Goal: Information Seeking & Learning: Find specific fact

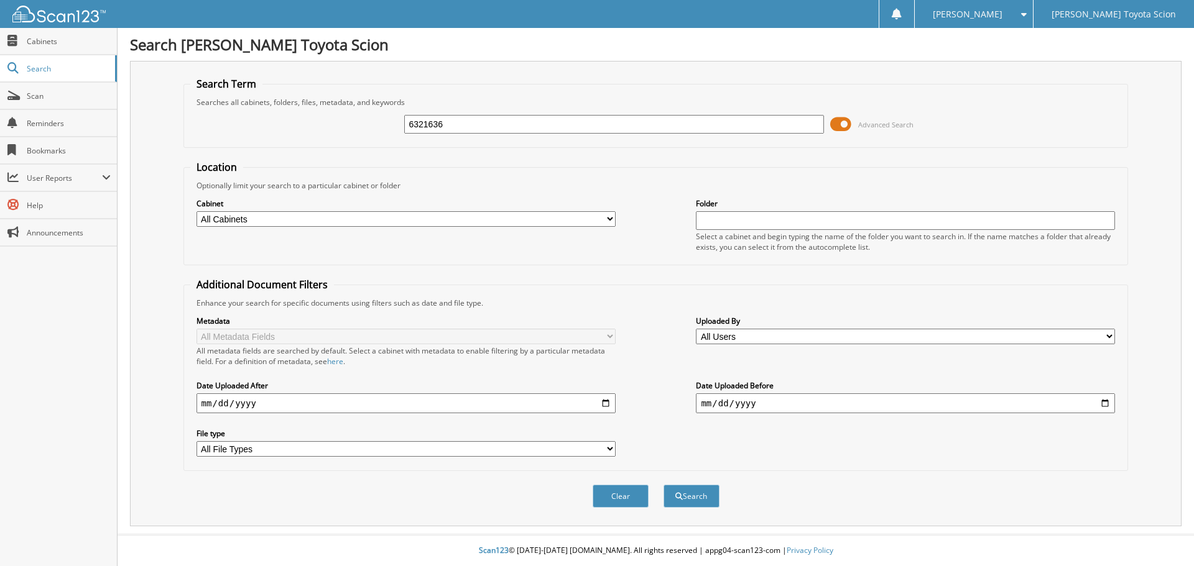
type input "6321636"
click at [663, 485] on button "Search" at bounding box center [691, 496] width 56 height 23
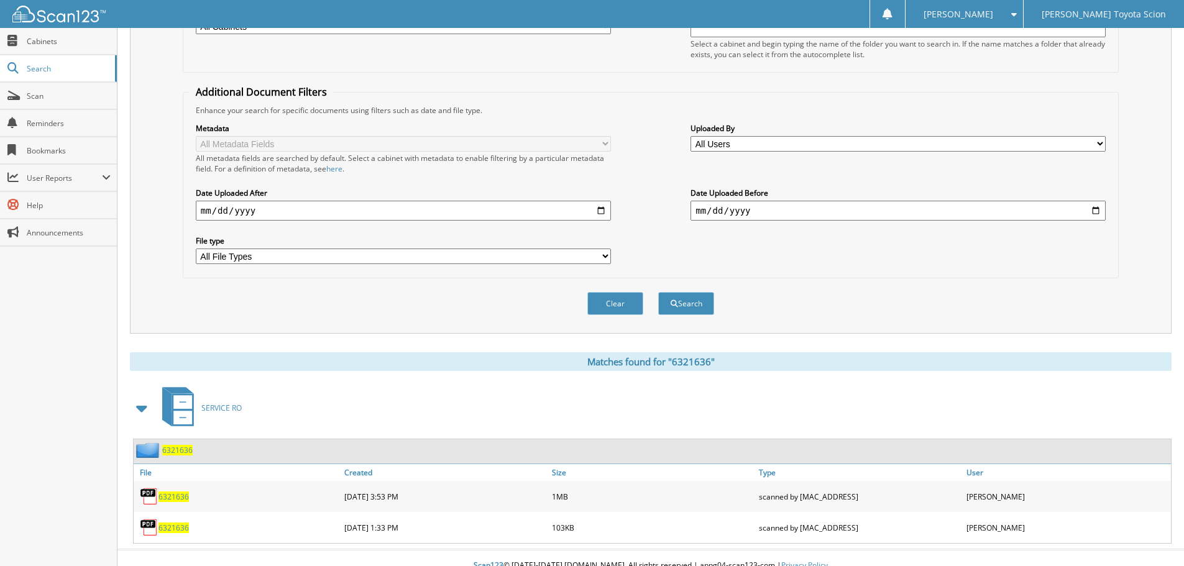
scroll to position [208, 0]
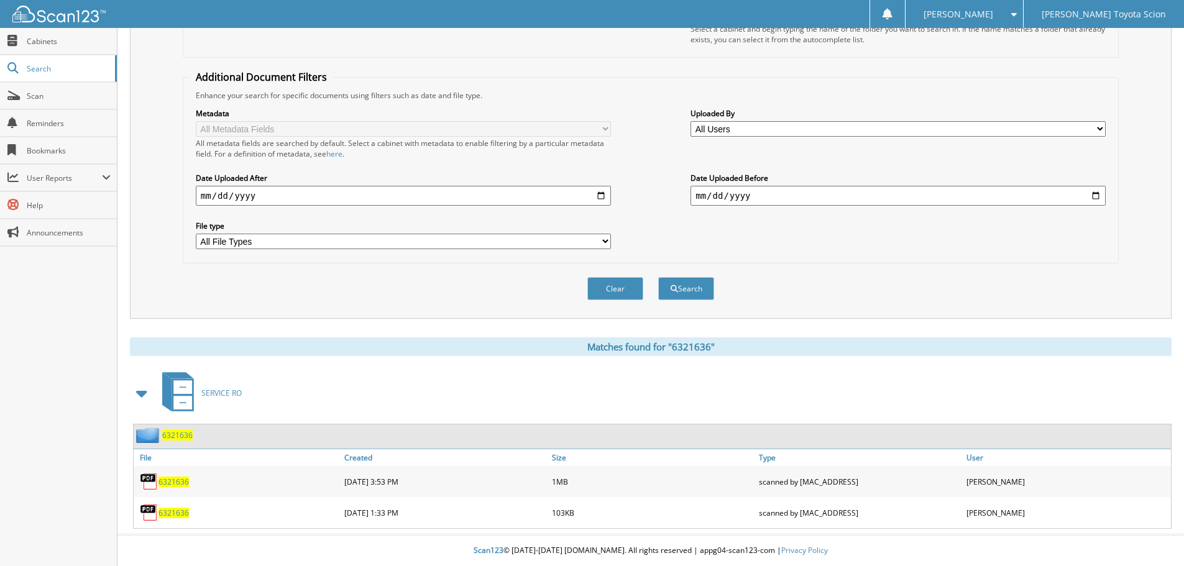
click at [168, 484] on span "6321636" at bounding box center [174, 482] width 30 height 11
